Goal: Obtain resource: Obtain resource

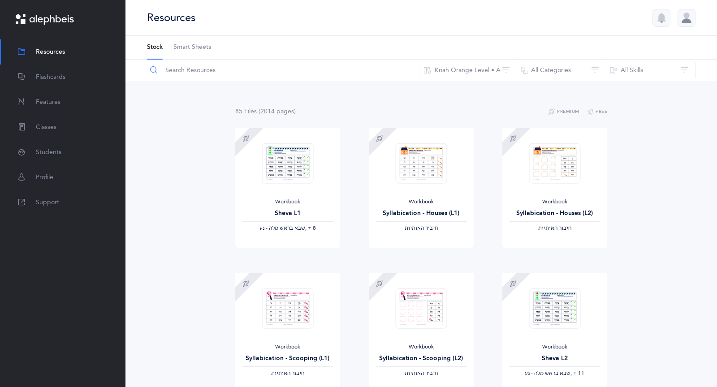
click at [195, 69] on input "text" at bounding box center [284, 71] width 274 height 22
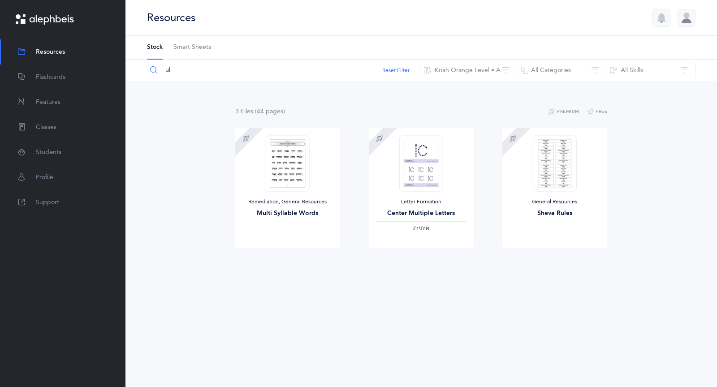
type input "u"
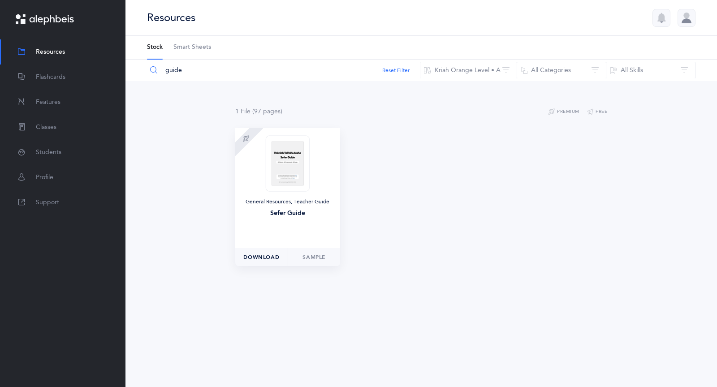
type input "guide"
click at [261, 259] on span "Download" at bounding box center [261, 257] width 36 height 8
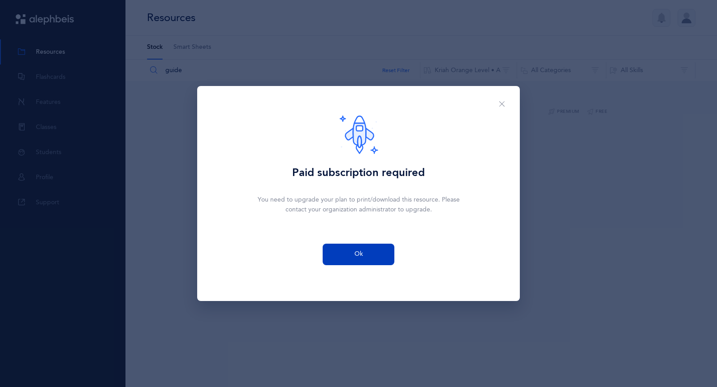
click at [350, 250] on button "Ok" at bounding box center [359, 255] width 72 height 22
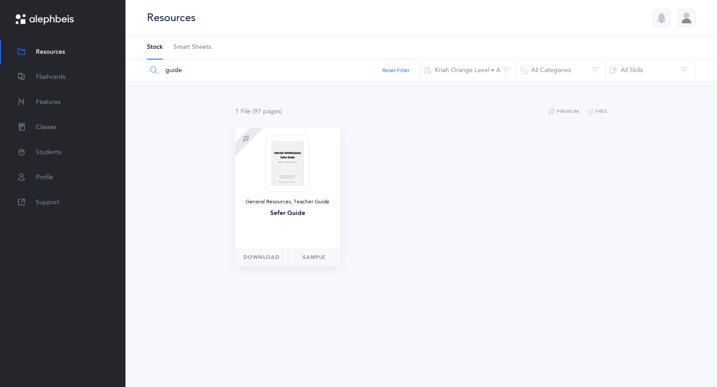
click at [295, 186] on img at bounding box center [288, 163] width 44 height 56
click at [309, 255] on link "Sample" at bounding box center [314, 257] width 53 height 18
click at [492, 184] on div "General Resources, Teacher Guide Sefer Guide Download Sample" at bounding box center [421, 200] width 401 height 145
click at [55, 168] on link "Profile" at bounding box center [62, 177] width 125 height 25
